Goal: Find contact information: Find contact information

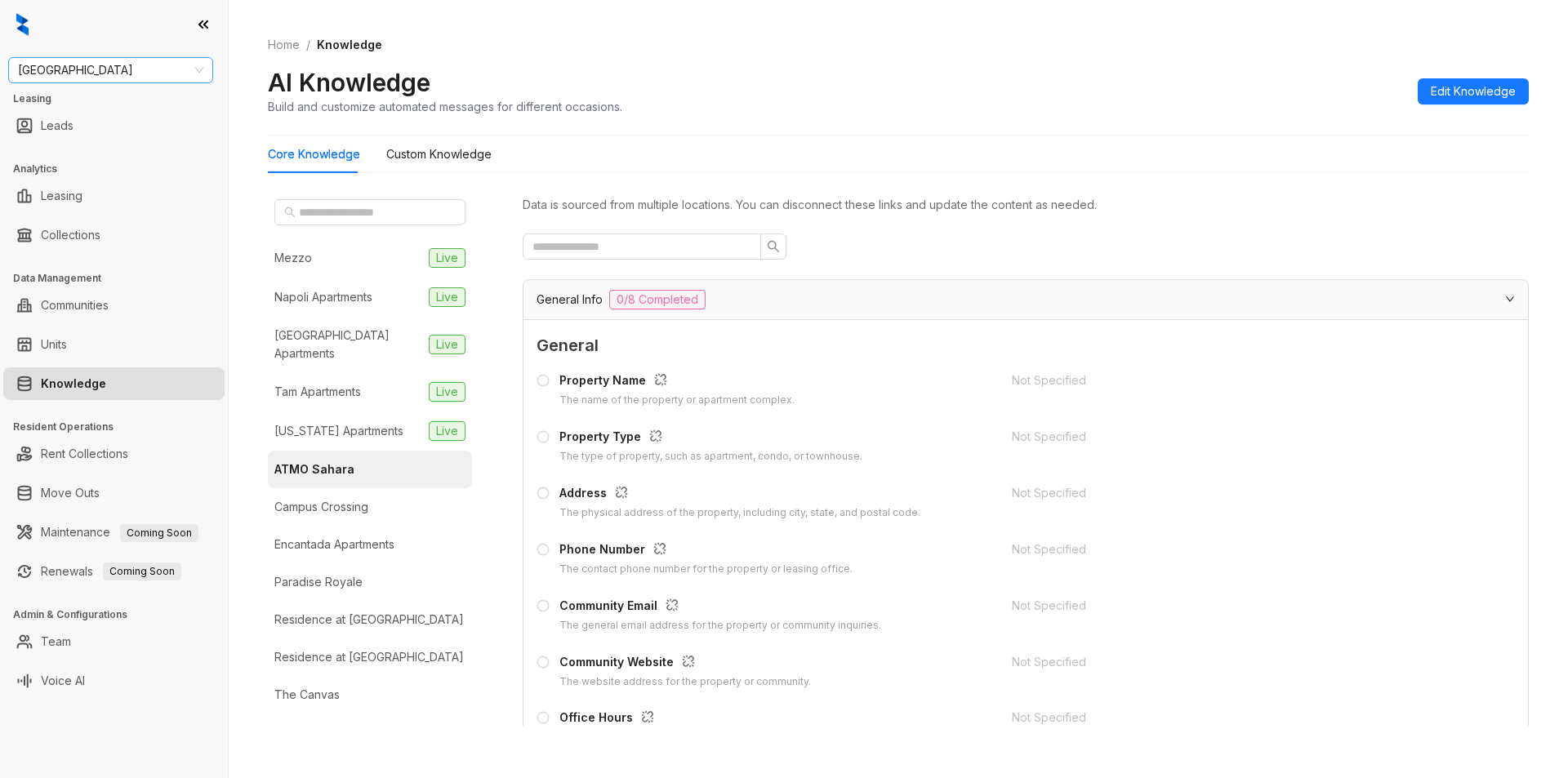
click at [125, 75] on span "[GEOGRAPHIC_DATA]" at bounding box center [111, 70] width 185 height 25
type input "***"
click at [105, 97] on div "Case and Associates" at bounding box center [111, 103] width 179 height 18
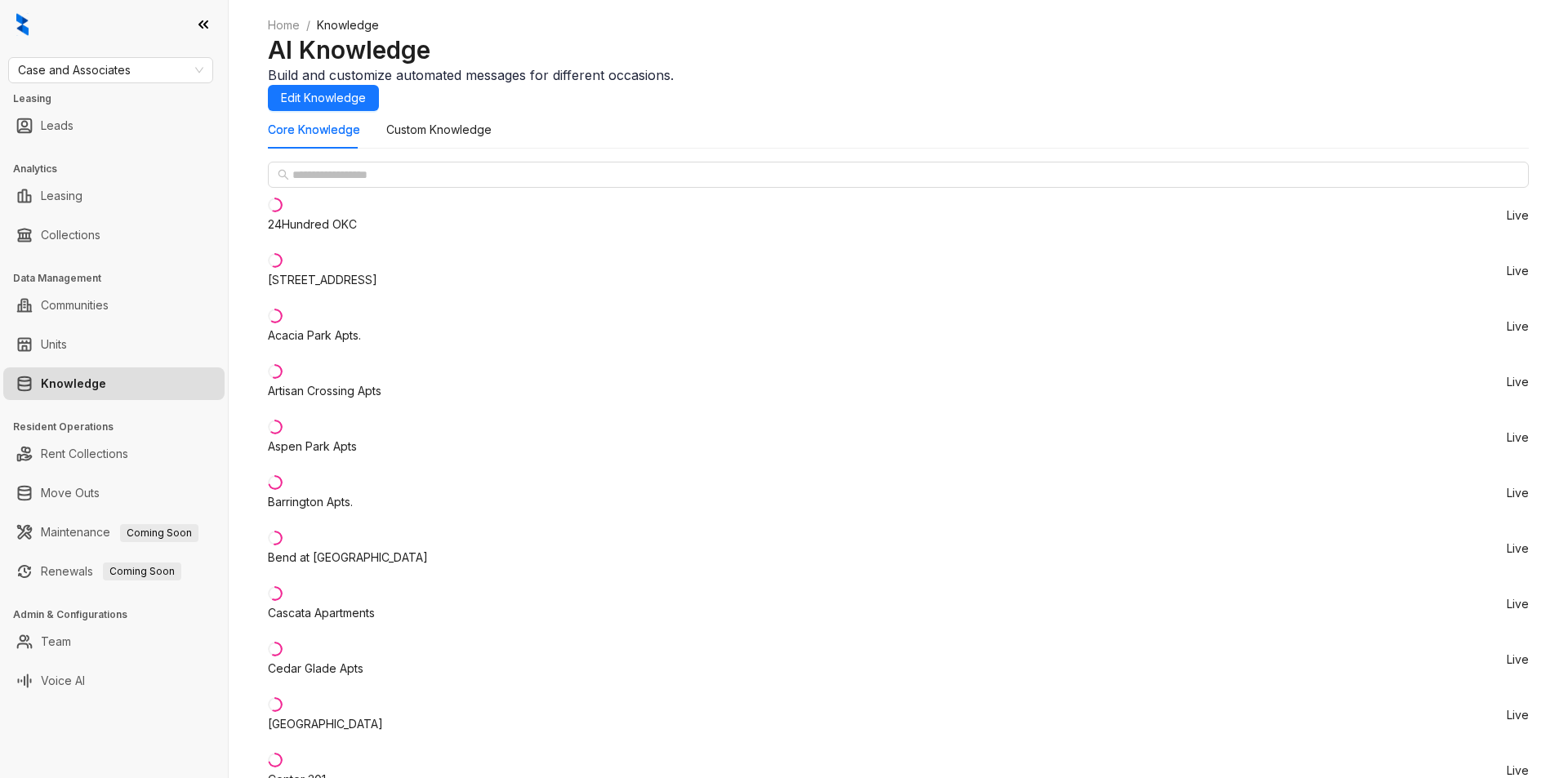
drag, startPoint x: 993, startPoint y: 548, endPoint x: 1094, endPoint y: 548, distance: 101.0
copy span "[PHONE_NUMBER]"
drag, startPoint x: 988, startPoint y: 548, endPoint x: 1104, endPoint y: 547, distance: 116.0
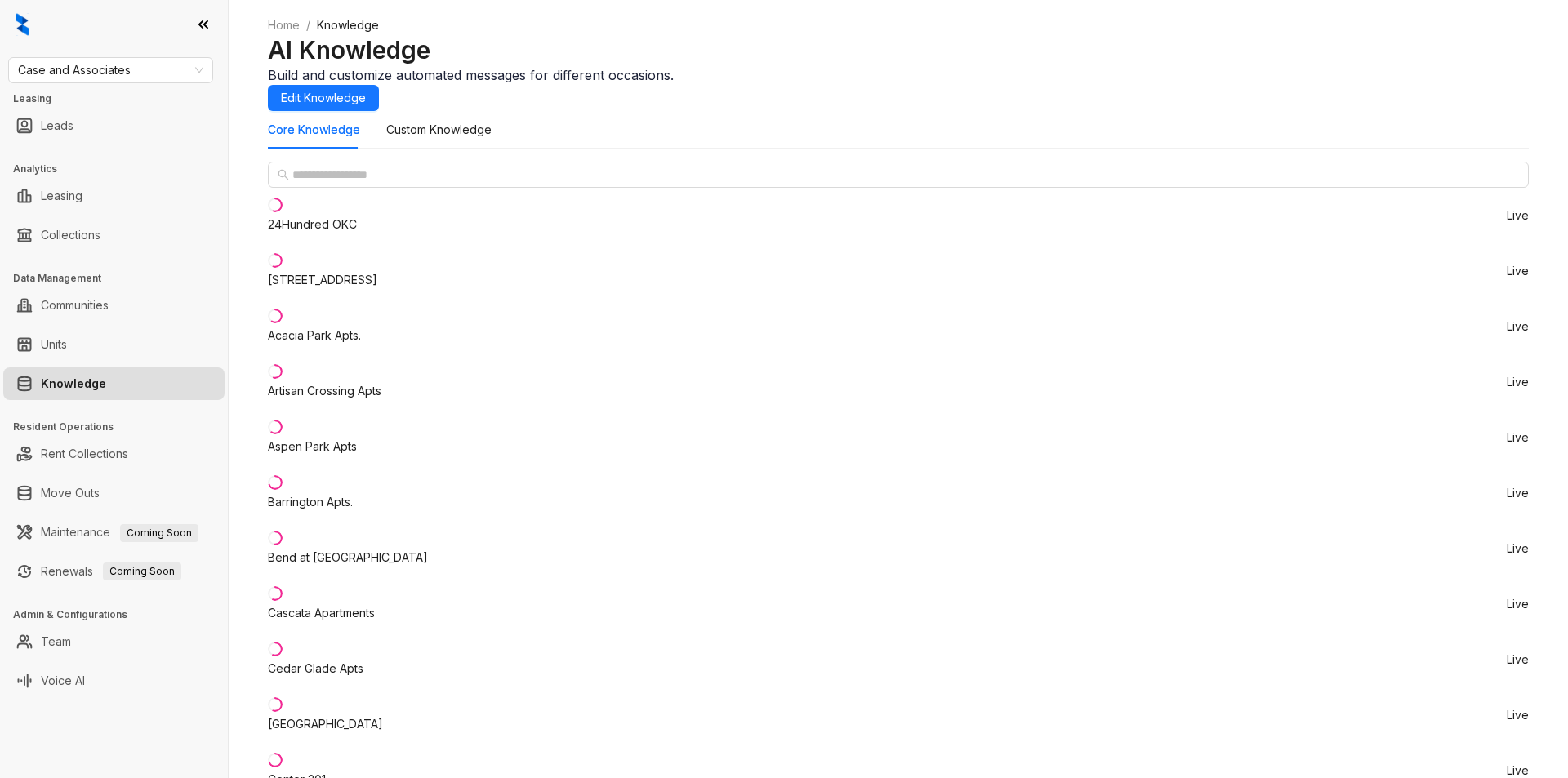
drag, startPoint x: 998, startPoint y: 547, endPoint x: 1090, endPoint y: 540, distance: 92.3
copy span "[PHONE_NUMBER]"
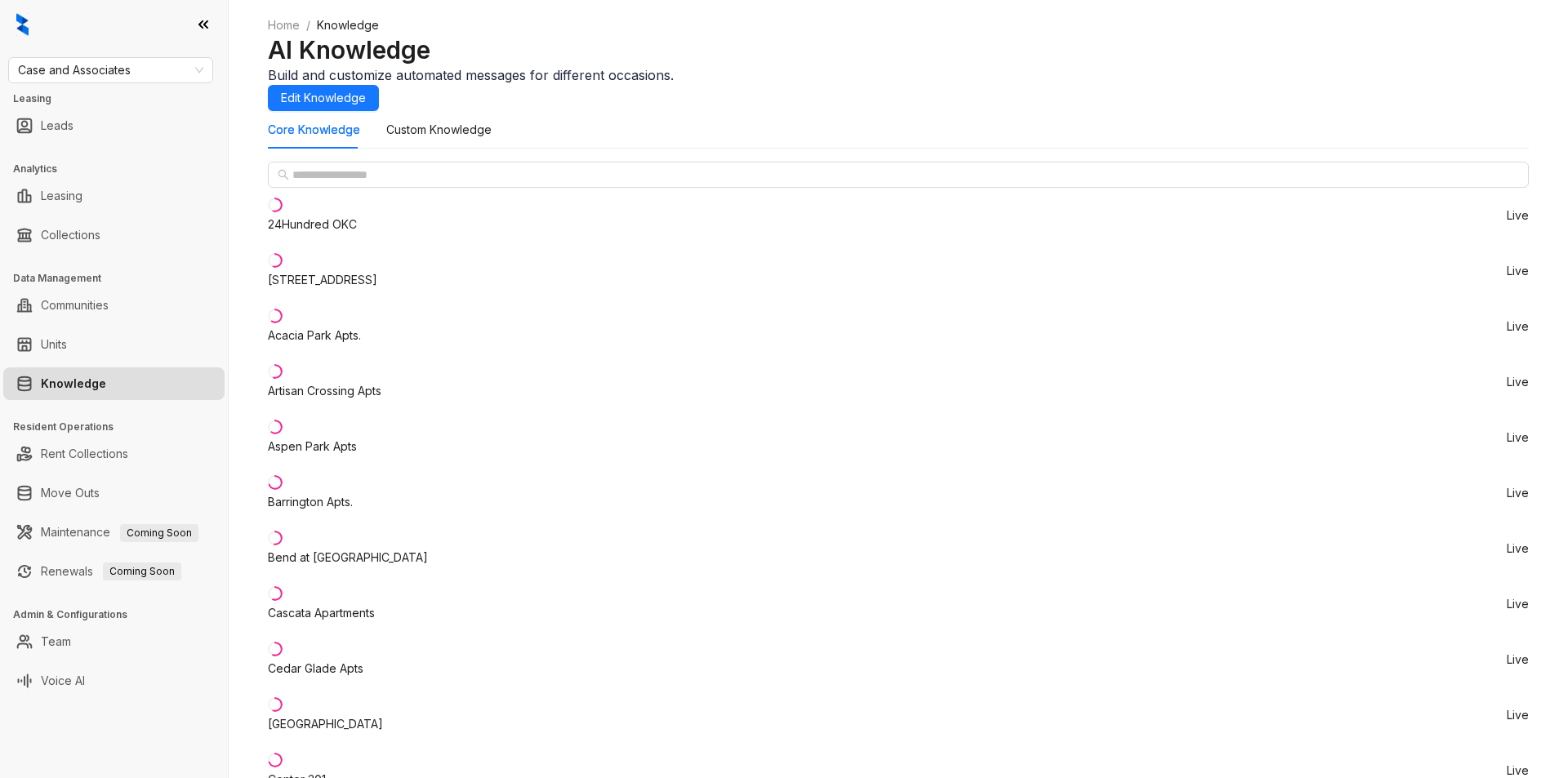
click at [347, 334] on div "Acacia Park Apts." at bounding box center [315, 336] width 93 height 18
drag, startPoint x: 1003, startPoint y: 554, endPoint x: 1120, endPoint y: 545, distance: 117.3
copy span "[PHONE_NUMBER]"
